Goal: Information Seeking & Learning: Learn about a topic

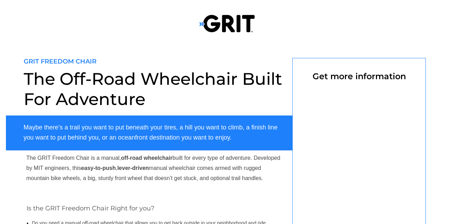
select select "US"
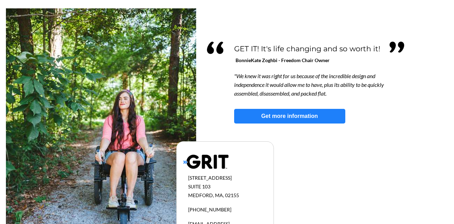
scroll to position [682, 0]
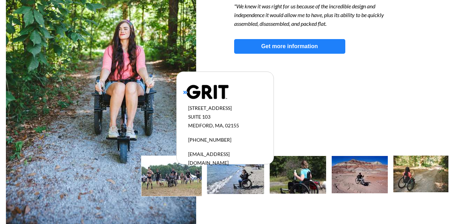
click at [166, 178] on img at bounding box center [172, 176] width 60 height 40
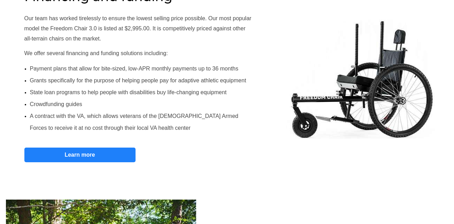
scroll to position [404, 0]
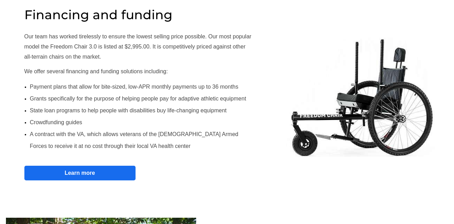
click at [82, 171] on strong "Learn more" at bounding box center [79, 173] width 30 height 6
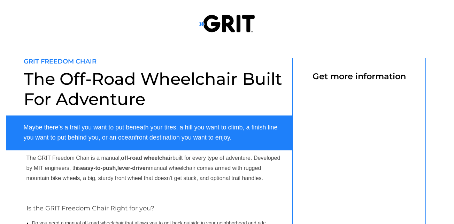
scroll to position [58, 0]
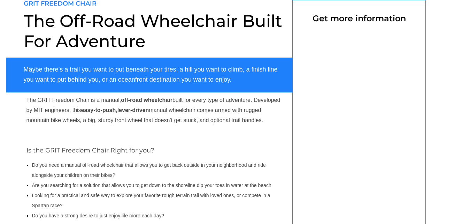
select select "US"
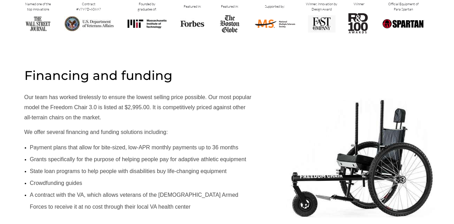
scroll to position [334, 0]
